Goal: Find specific page/section: Find specific page/section

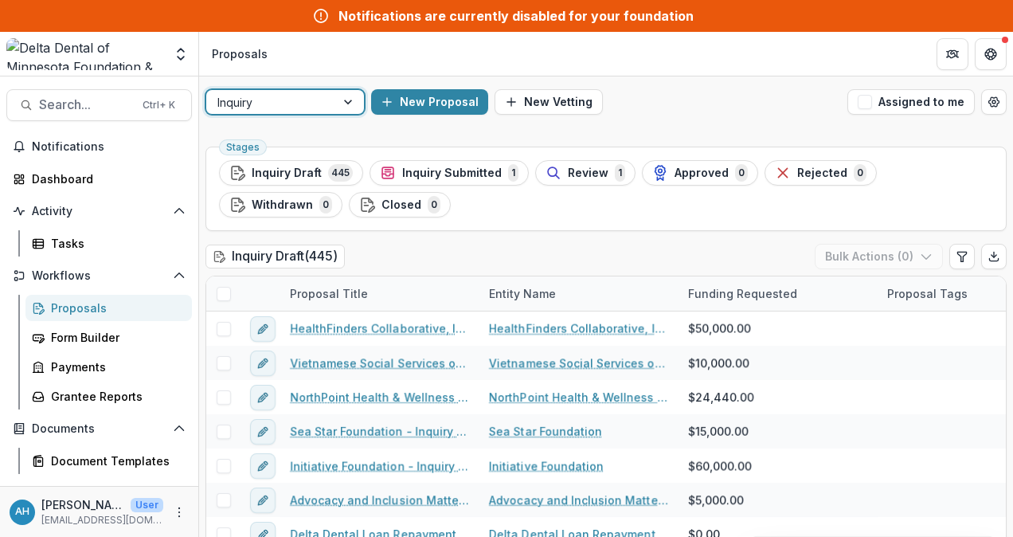
click at [282, 97] on div at bounding box center [270, 102] width 107 height 20
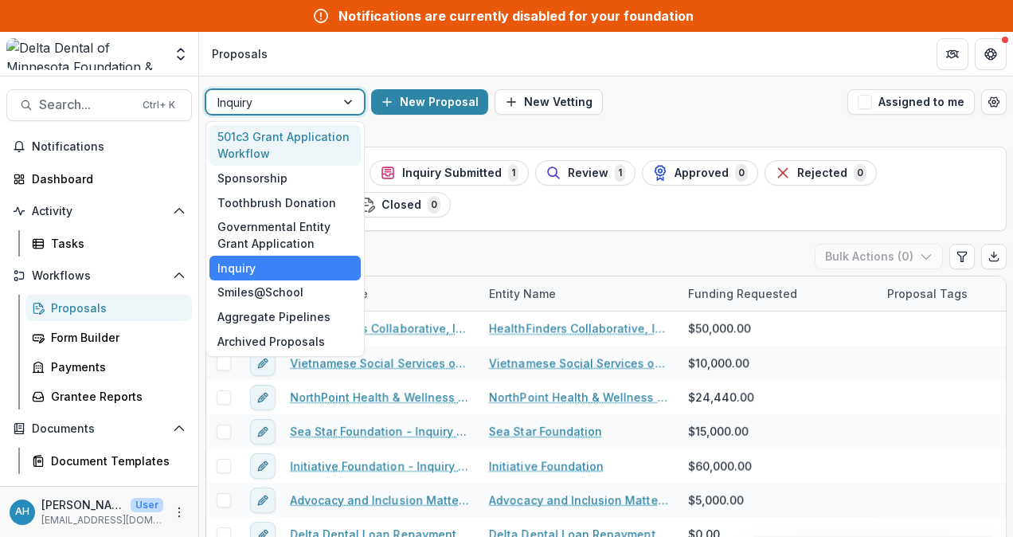
click at [248, 143] on div "501c3 Grant Application Workflow" at bounding box center [284, 145] width 151 height 41
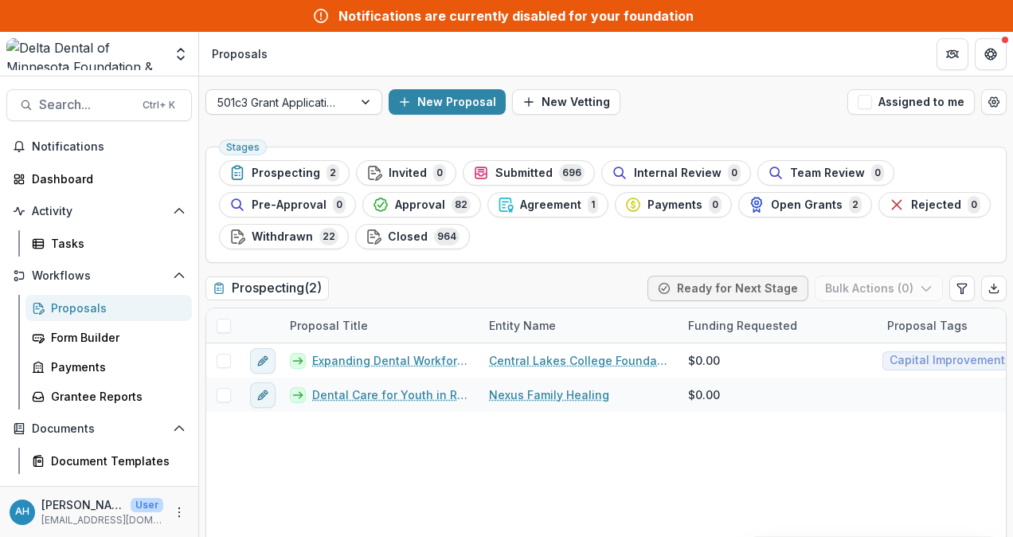
click at [318, 102] on div at bounding box center [279, 102] width 124 height 20
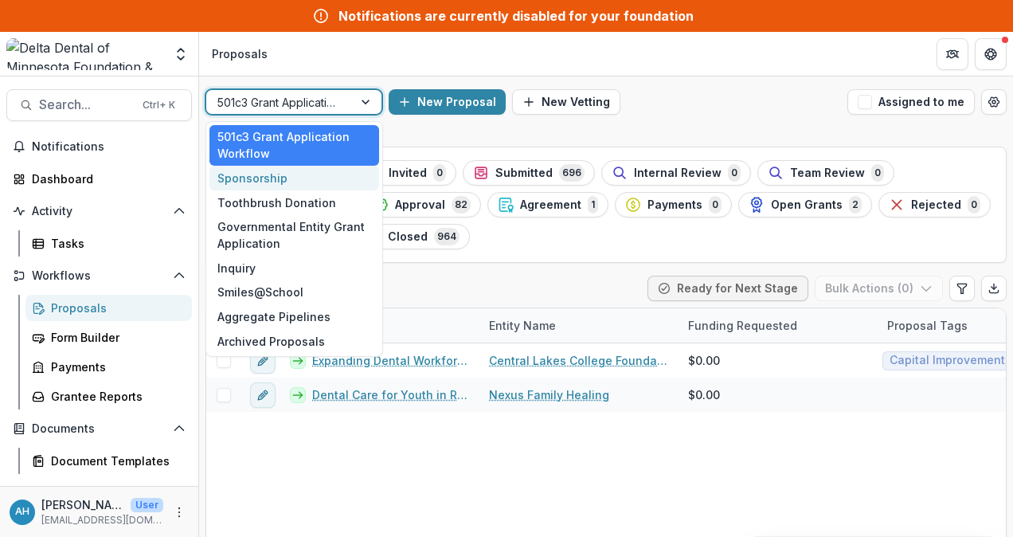
click at [250, 180] on div "Sponsorship" at bounding box center [294, 178] width 170 height 25
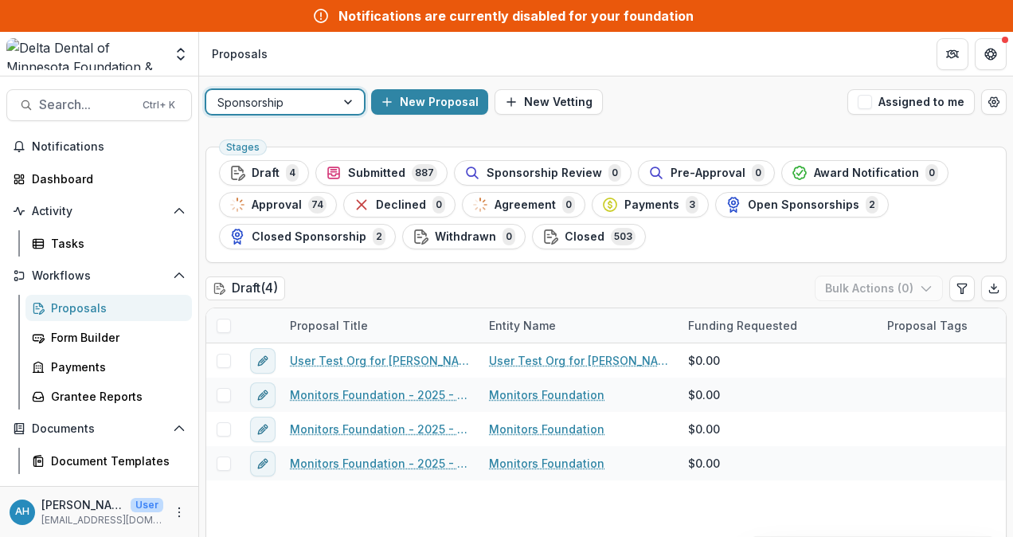
click at [334, 98] on div "Sponsorship" at bounding box center [270, 102] width 129 height 23
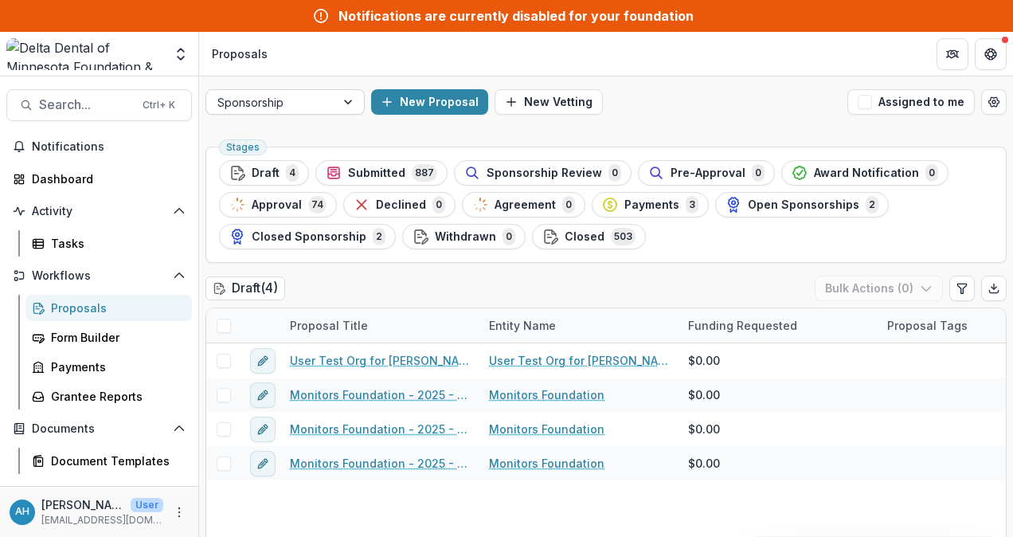
click at [314, 96] on div at bounding box center [270, 102] width 107 height 20
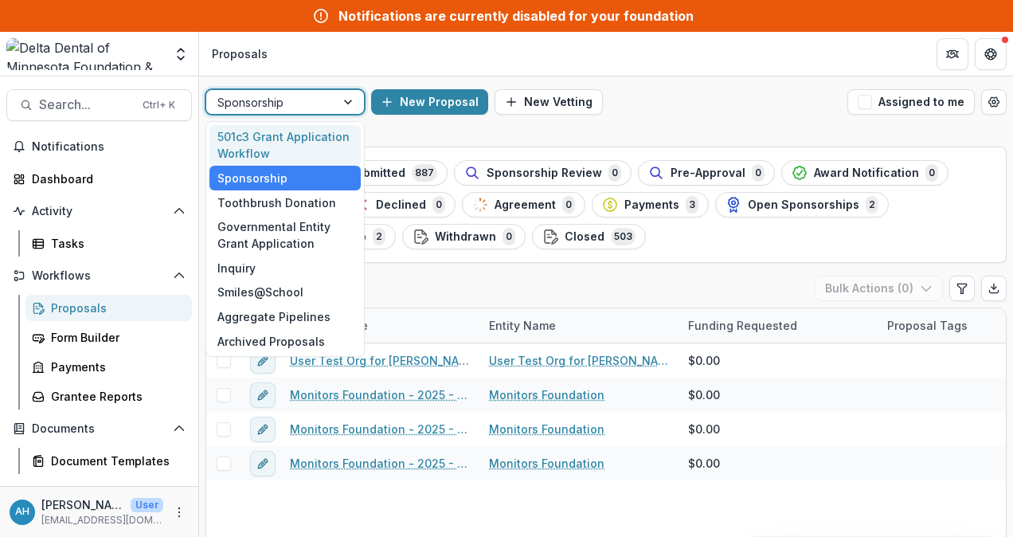
click at [277, 139] on div "501c3 Grant Application Workflow" at bounding box center [284, 145] width 151 height 41
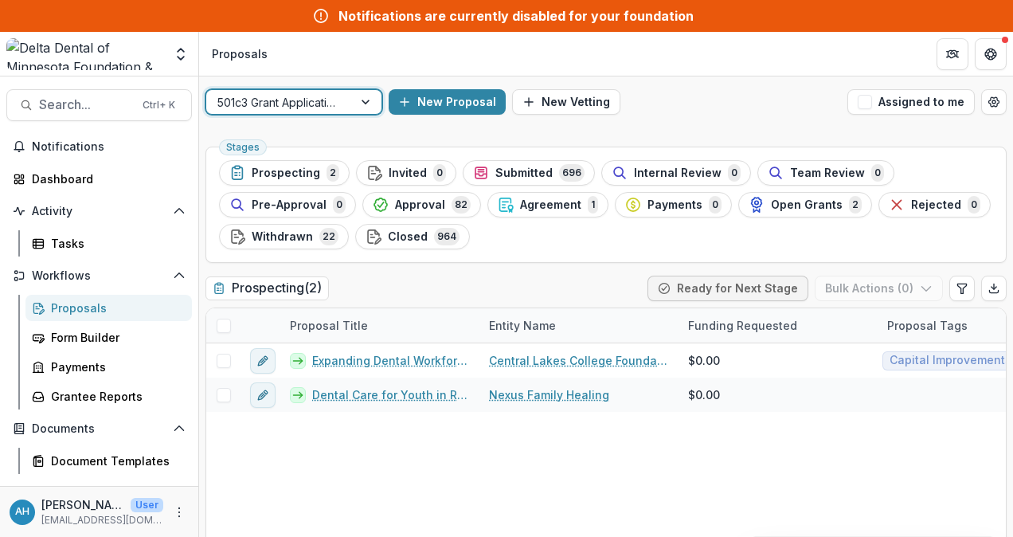
click at [295, 103] on div at bounding box center [279, 102] width 124 height 20
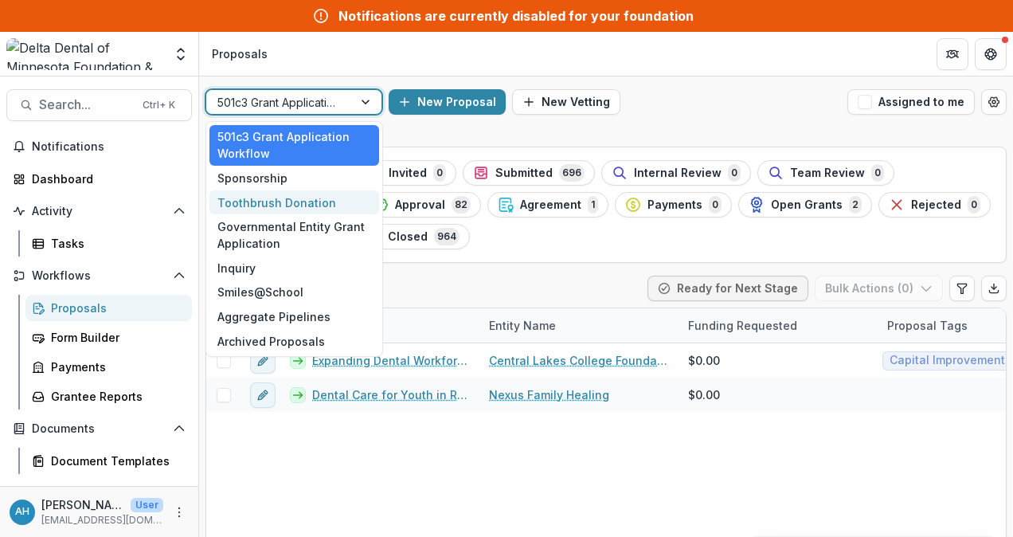
click at [287, 204] on div "Toothbrush Donation" at bounding box center [294, 202] width 170 height 25
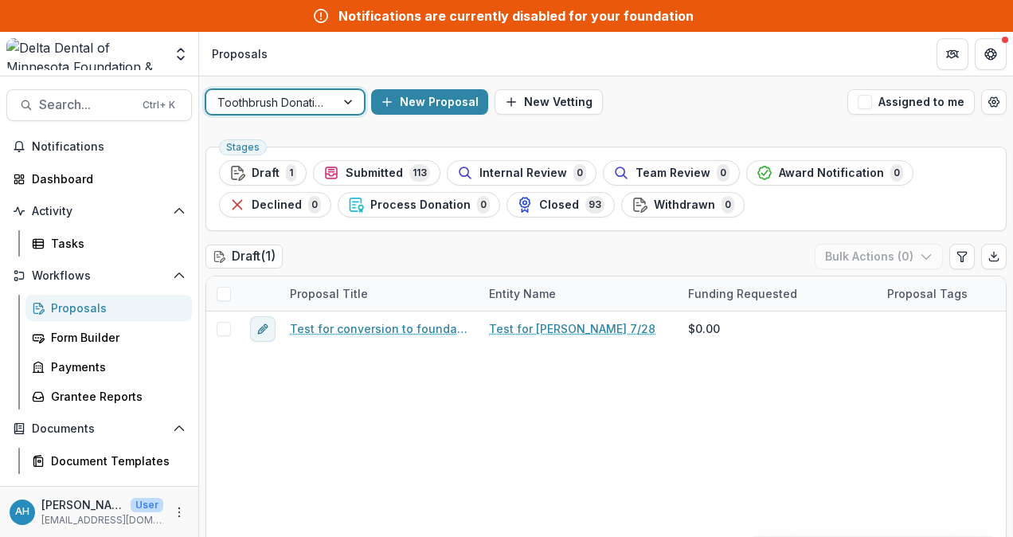
click at [286, 100] on div at bounding box center [270, 102] width 107 height 20
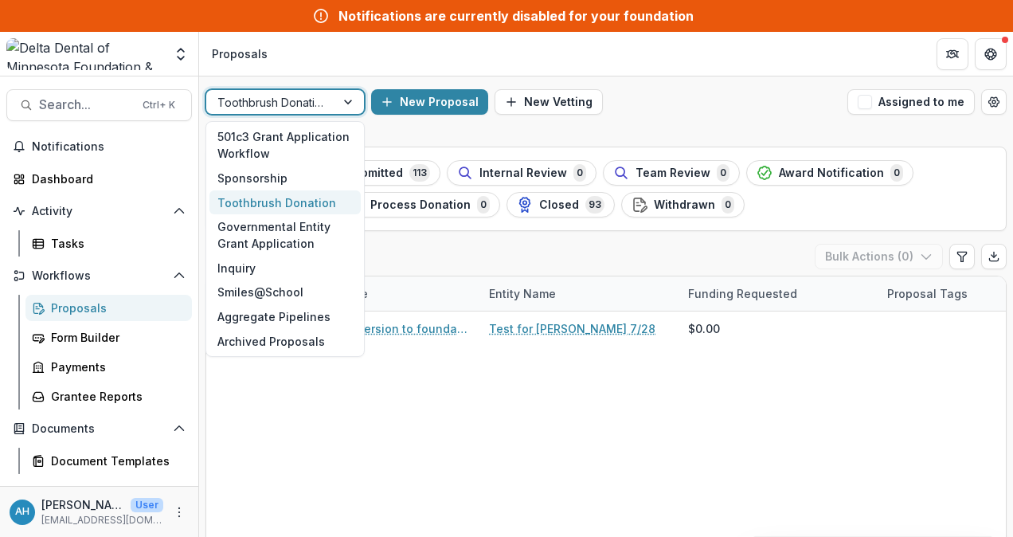
click at [689, 99] on div "New Proposal New Vetting" at bounding box center [606, 101] width 470 height 25
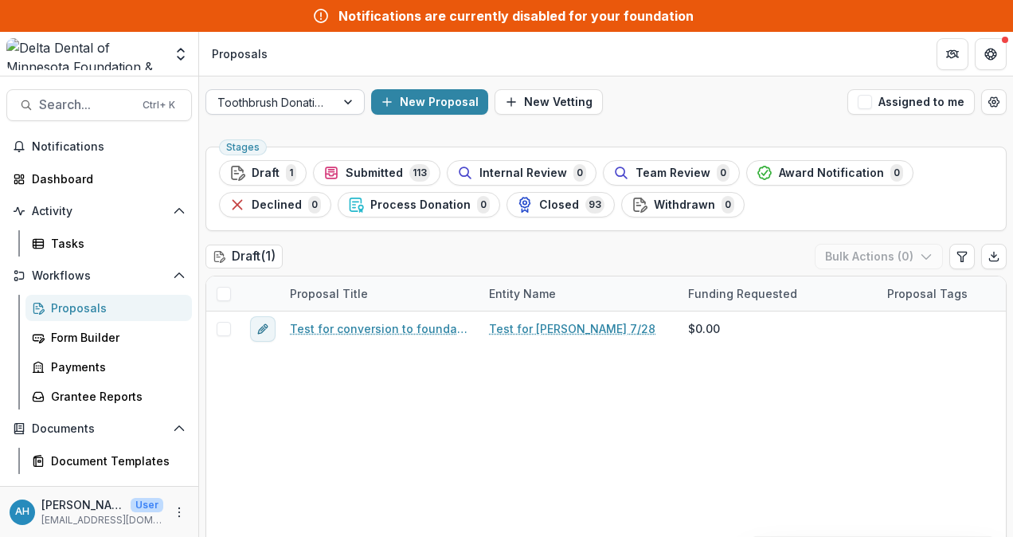
click at [289, 101] on div at bounding box center [270, 102] width 107 height 20
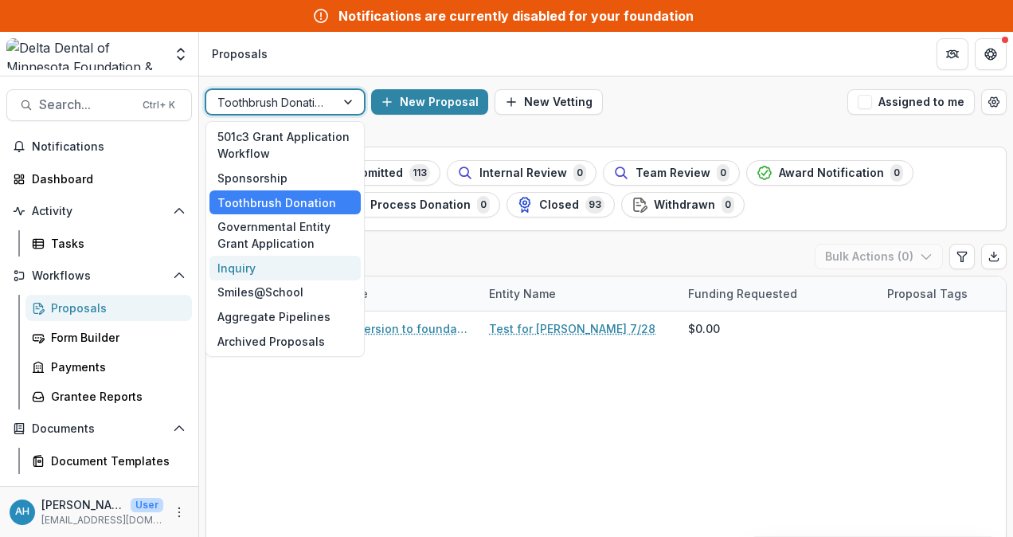
click at [240, 264] on div "Inquiry" at bounding box center [284, 268] width 151 height 25
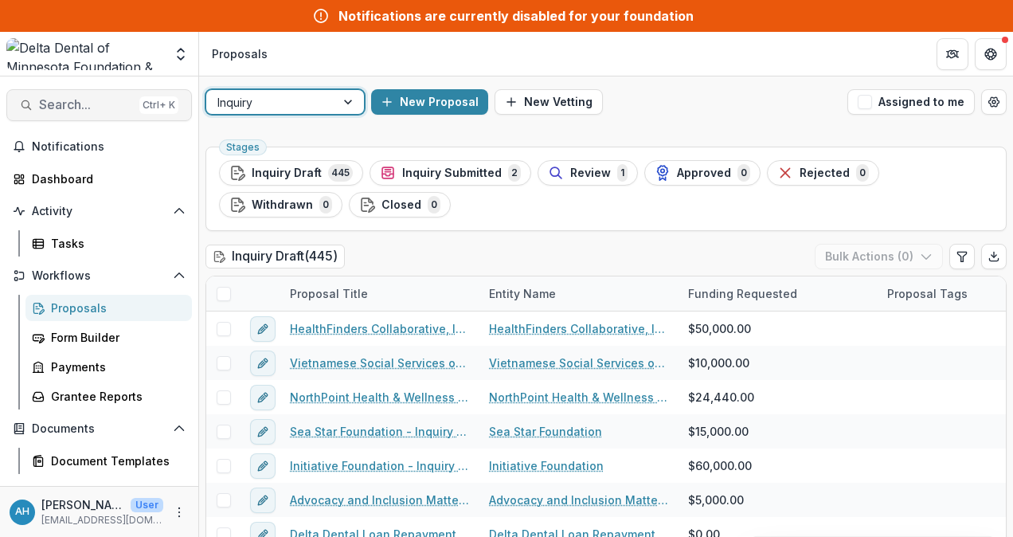
click at [89, 105] on span "Search..." at bounding box center [86, 104] width 94 height 15
type input "**********"
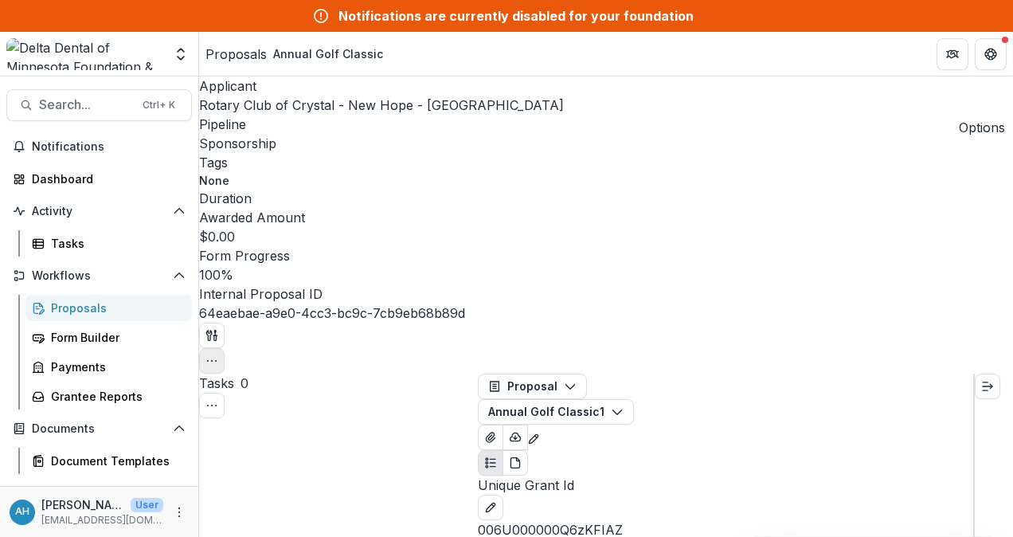
click at [213, 361] on circle "button" at bounding box center [212, 361] width 1 height 1
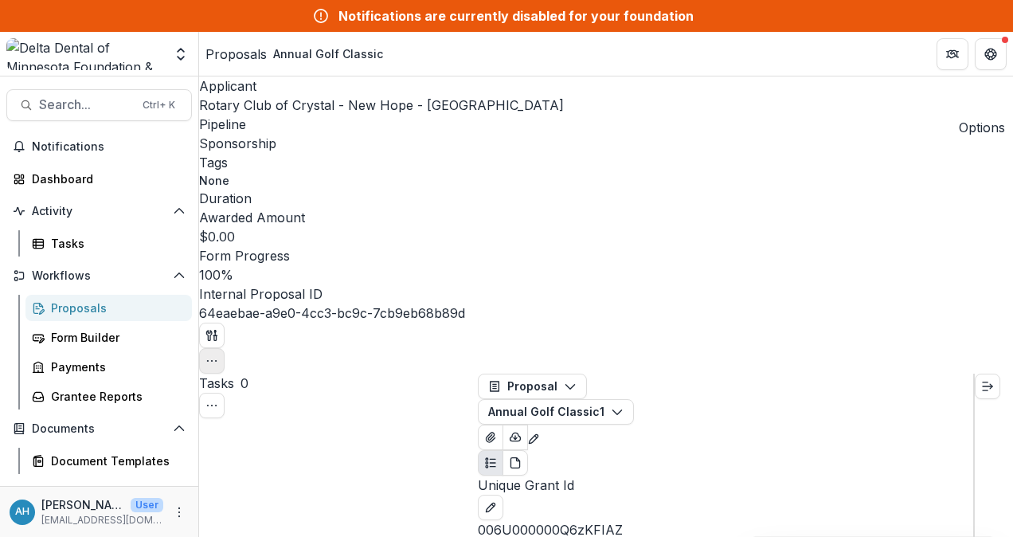
click at [218, 354] on icon "button" at bounding box center [211, 360] width 13 height 13
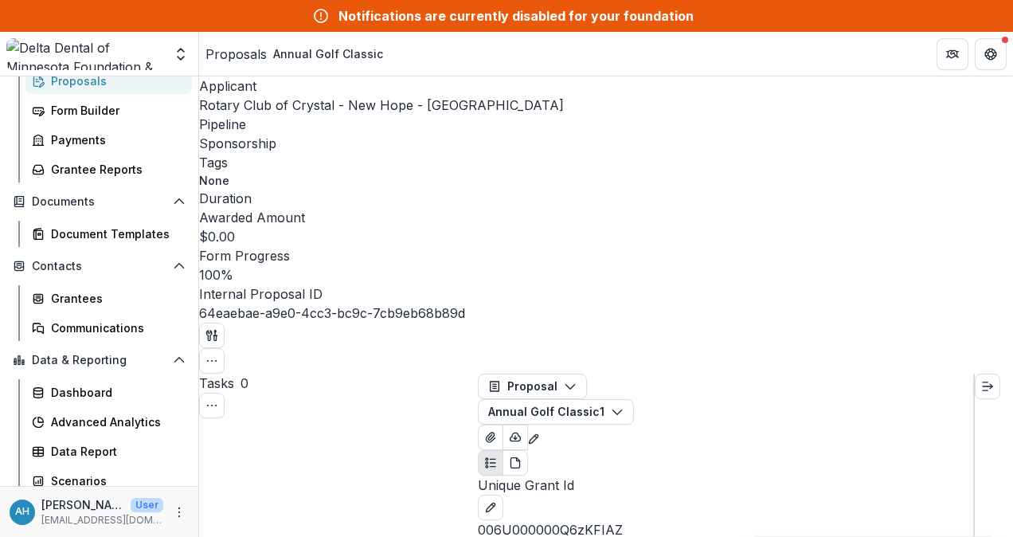
scroll to position [234, 0]
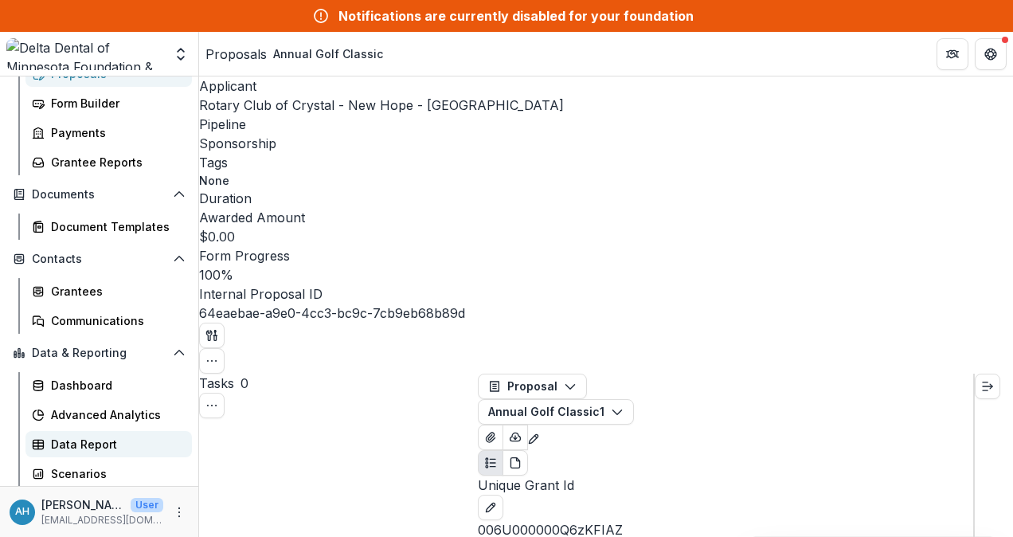
click at [91, 444] on div "Data Report" at bounding box center [115, 444] width 128 height 17
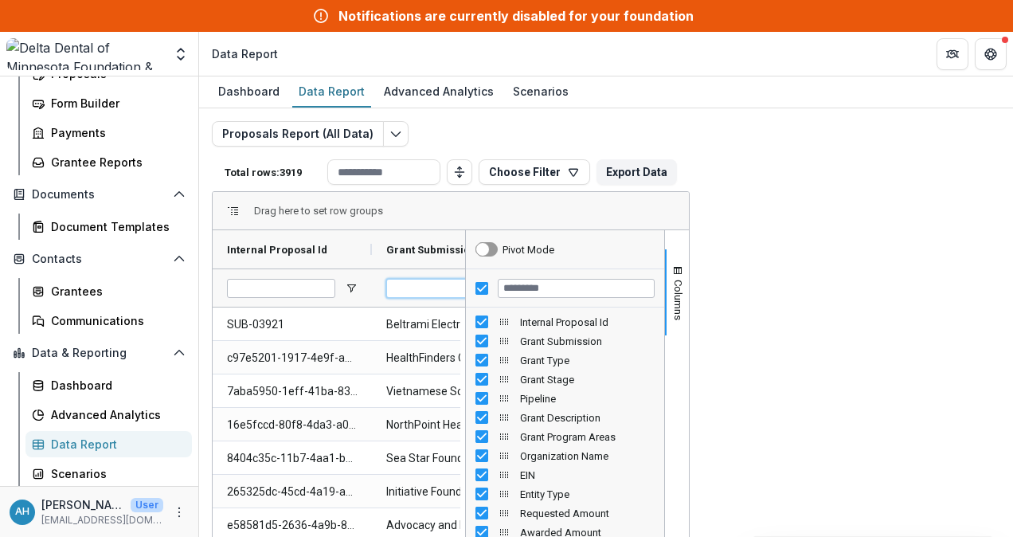
click at [455, 287] on input "Grant Submission Filter Input" at bounding box center [440, 288] width 108 height 19
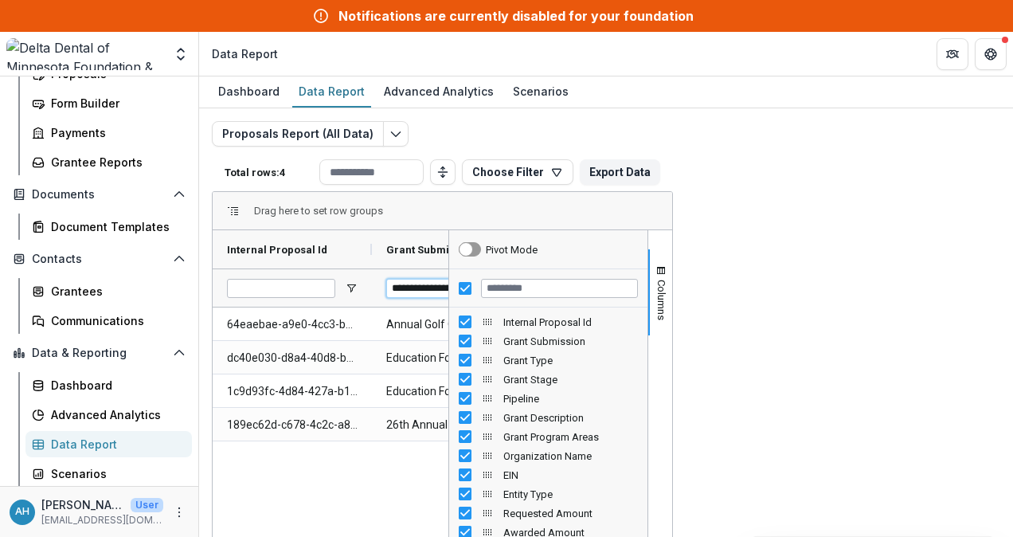
type input "**********"
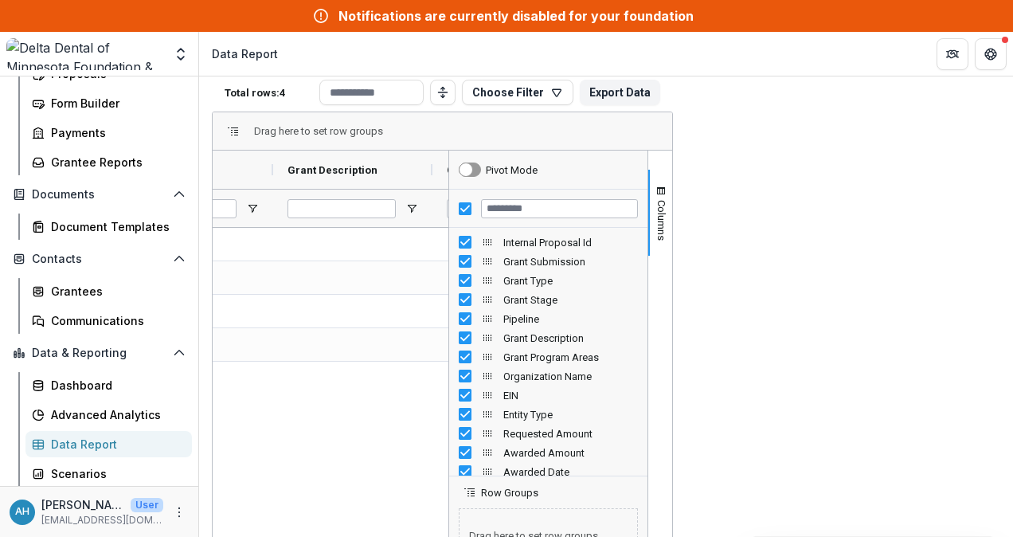
scroll to position [0, 850]
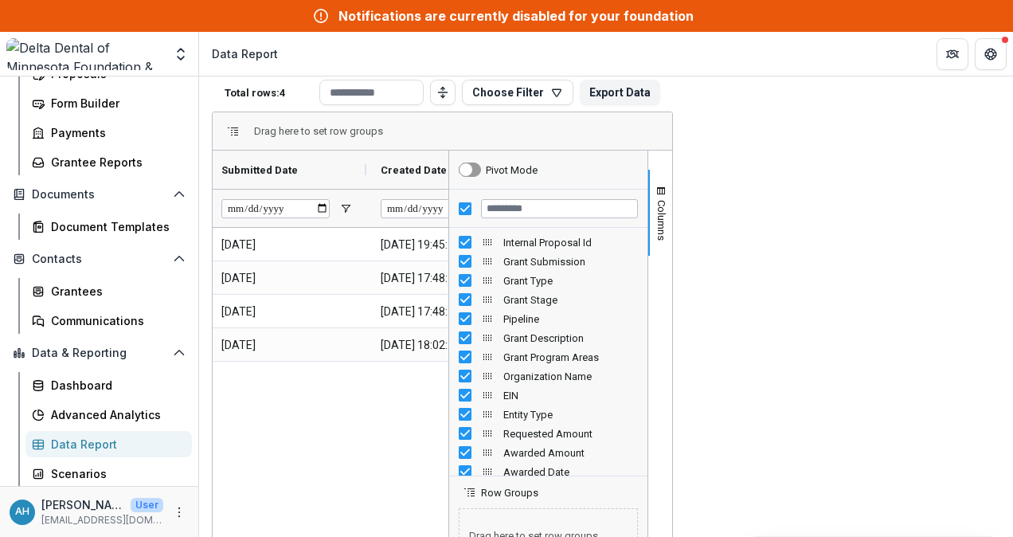
click at [801, 50] on header "Data Report" at bounding box center [606, 54] width 814 height 44
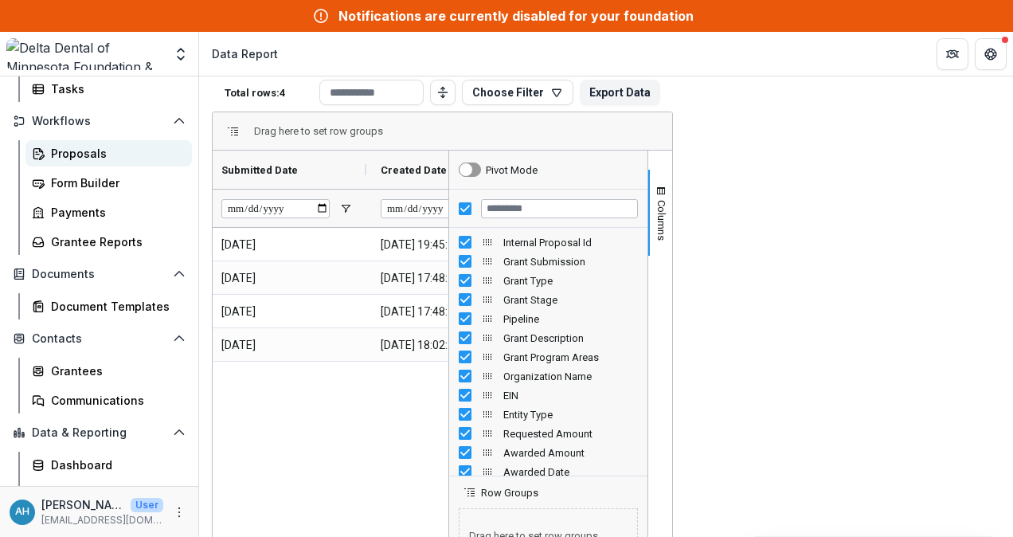
click at [75, 148] on div "Proposals" at bounding box center [115, 153] width 128 height 17
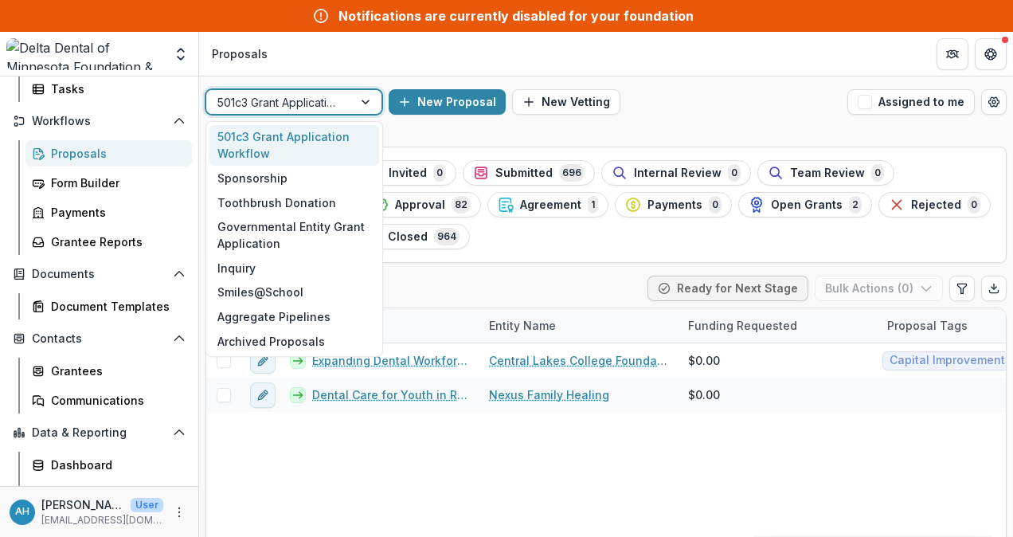
click at [311, 102] on div at bounding box center [279, 102] width 124 height 20
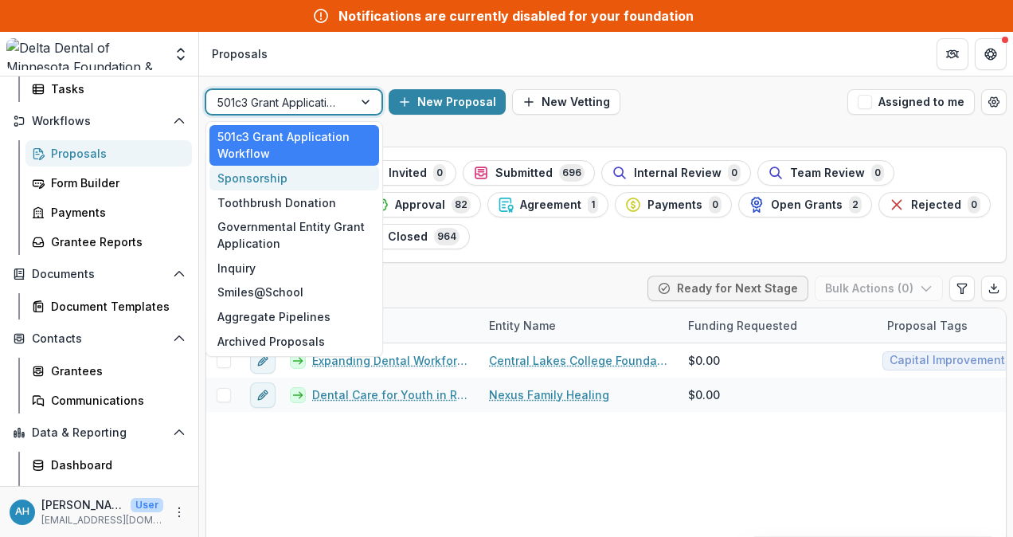
click at [253, 178] on div "Sponsorship" at bounding box center [294, 178] width 170 height 25
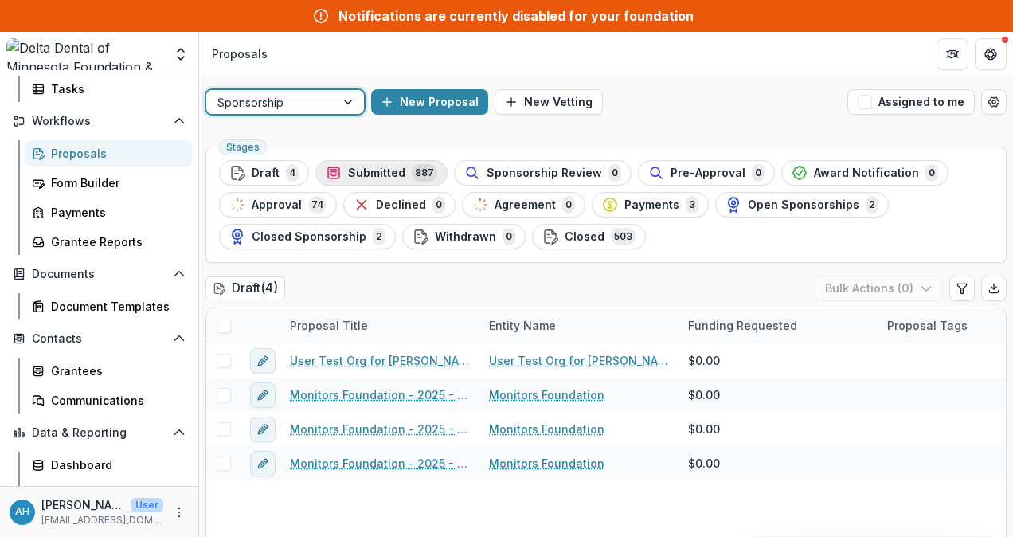
click at [373, 170] on span "Submitted" at bounding box center [376, 173] width 57 height 14
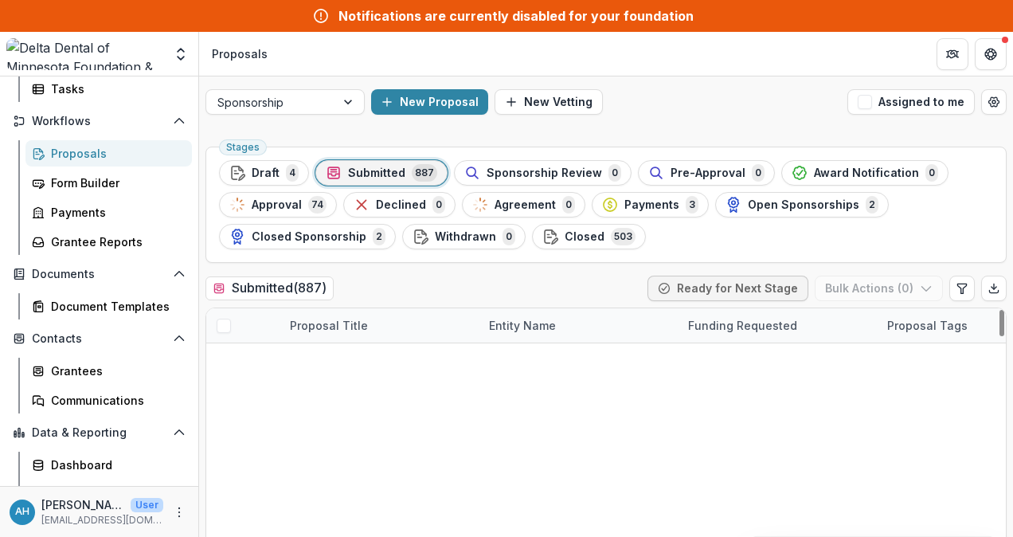
click at [326, 323] on div "Proposal Title" at bounding box center [328, 325] width 97 height 17
click at [477, 280] on div "Submitted ( 887 ) Ready for Next Stage Bulk Actions ( 0 )" at bounding box center [605, 291] width 801 height 32
click at [926, 323] on div "Proposal Tags" at bounding box center [927, 325] width 100 height 17
click at [325, 326] on div "Proposal Title" at bounding box center [328, 325] width 97 height 17
click at [344, 364] on input at bounding box center [343, 354] width 127 height 19
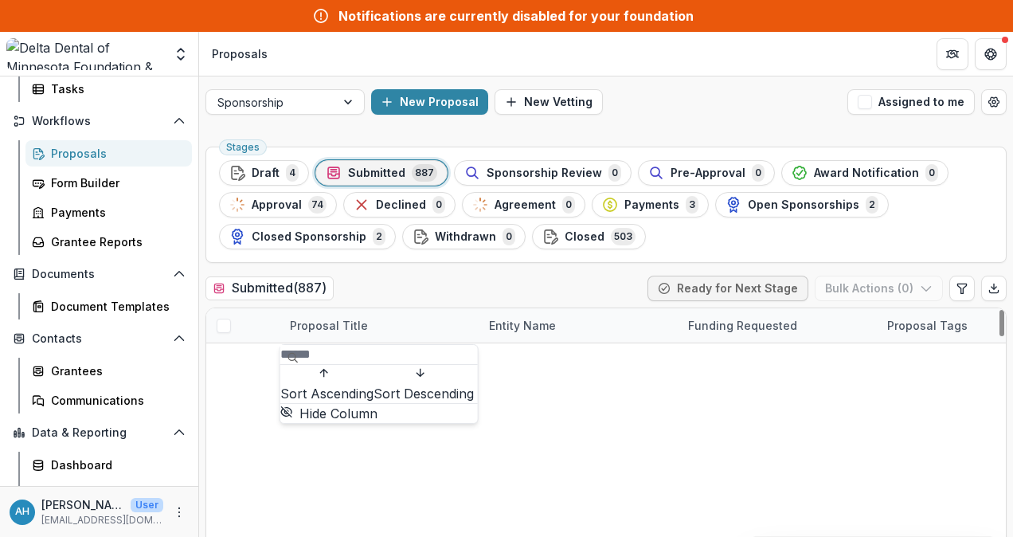
type input "*"
type input "******"
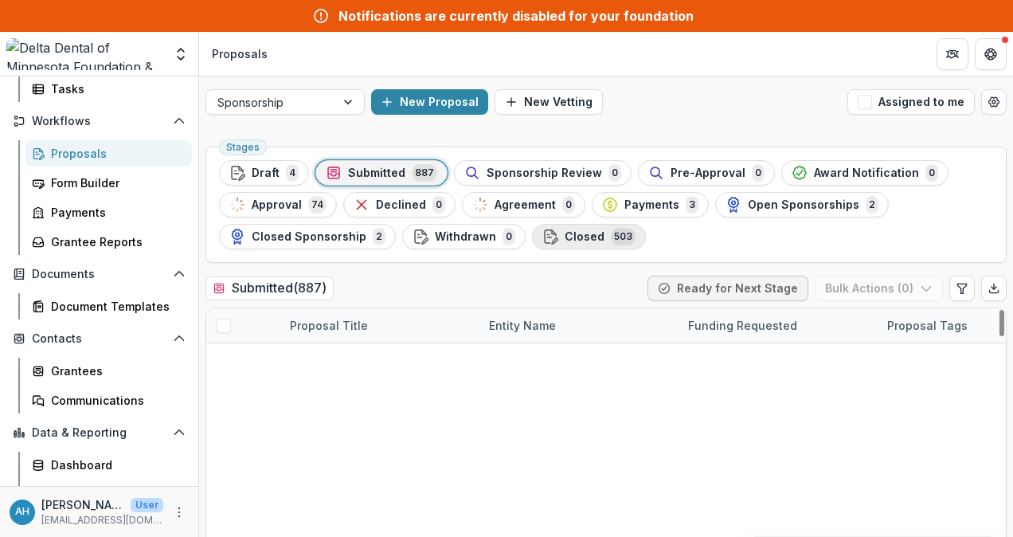
click at [588, 232] on span "Closed" at bounding box center [584, 237] width 40 height 14
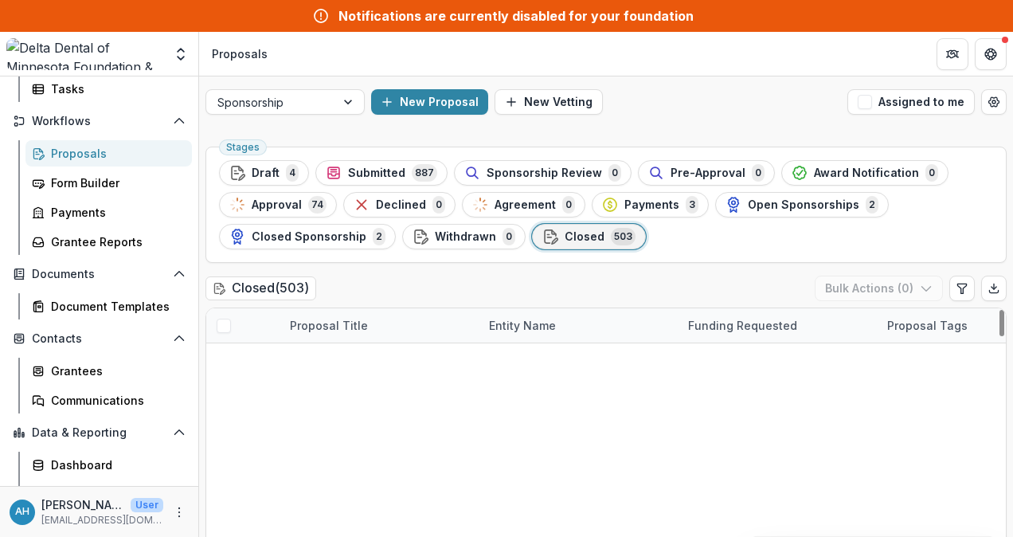
click at [332, 327] on div "Proposal Title" at bounding box center [328, 325] width 97 height 17
click at [343, 361] on input at bounding box center [343, 354] width 127 height 19
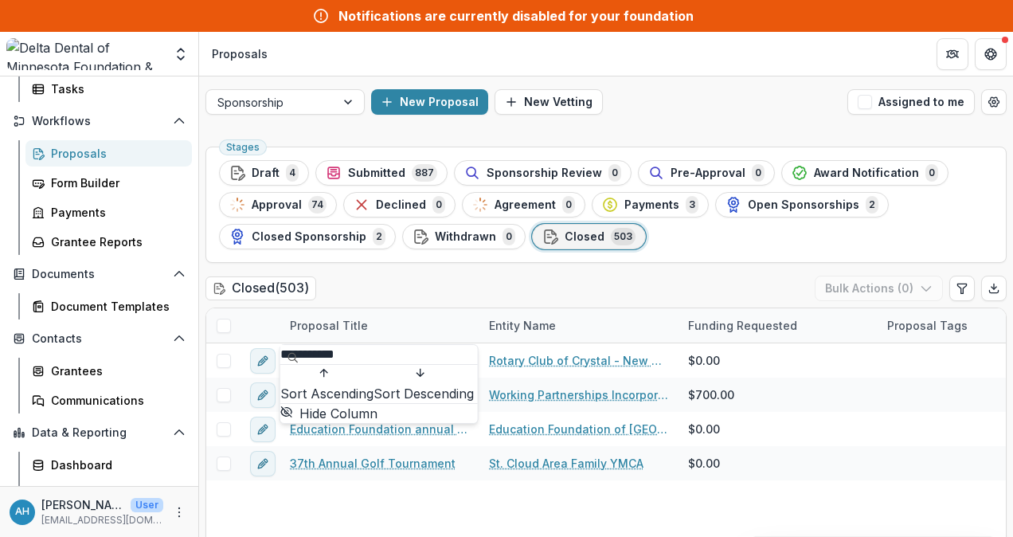
type input "**********"
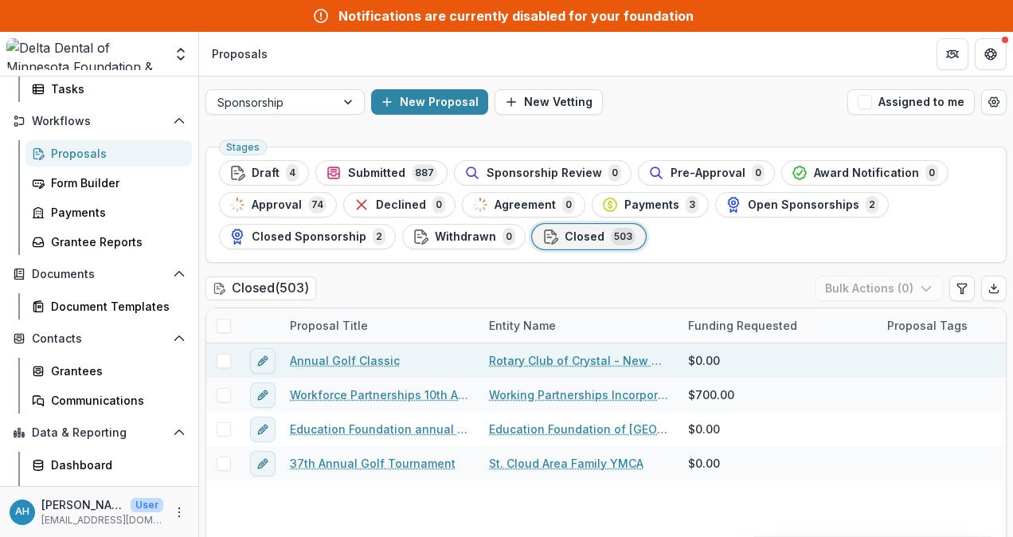
click at [368, 358] on link "Annual Golf Classic" at bounding box center [345, 360] width 110 height 17
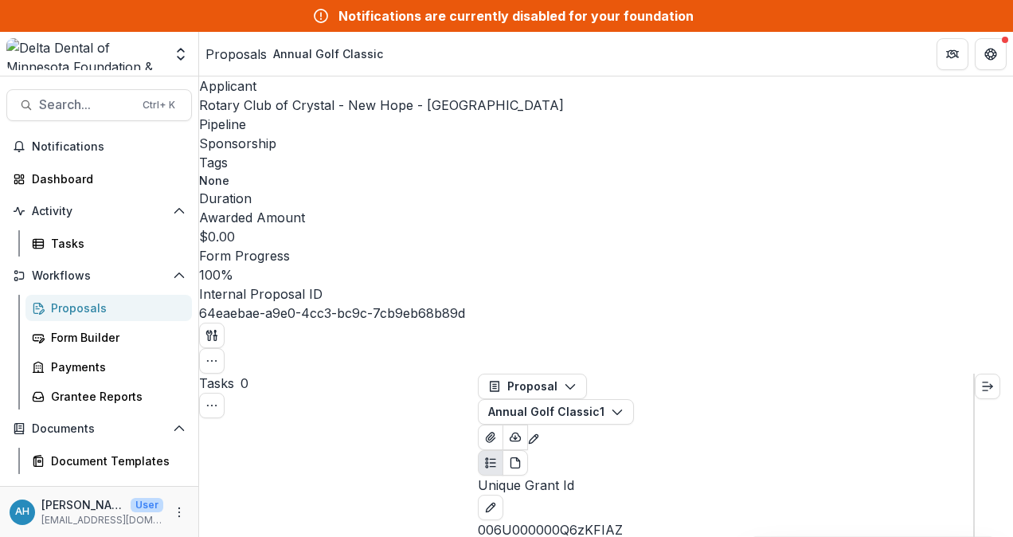
click at [81, 304] on div "Proposals" at bounding box center [115, 307] width 128 height 17
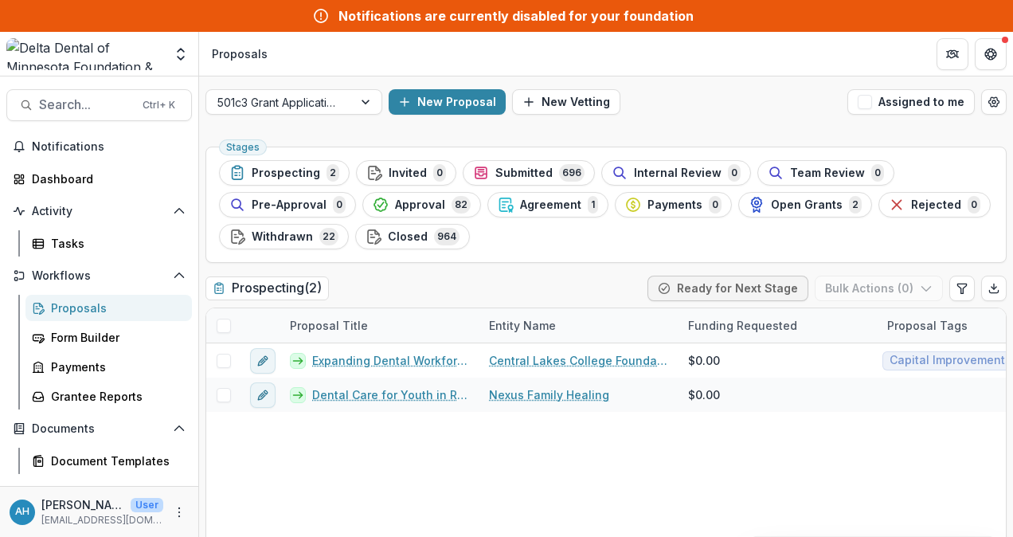
click at [755, 53] on header "Proposals" at bounding box center [606, 54] width 814 height 44
